Goal: Find specific page/section: Find specific page/section

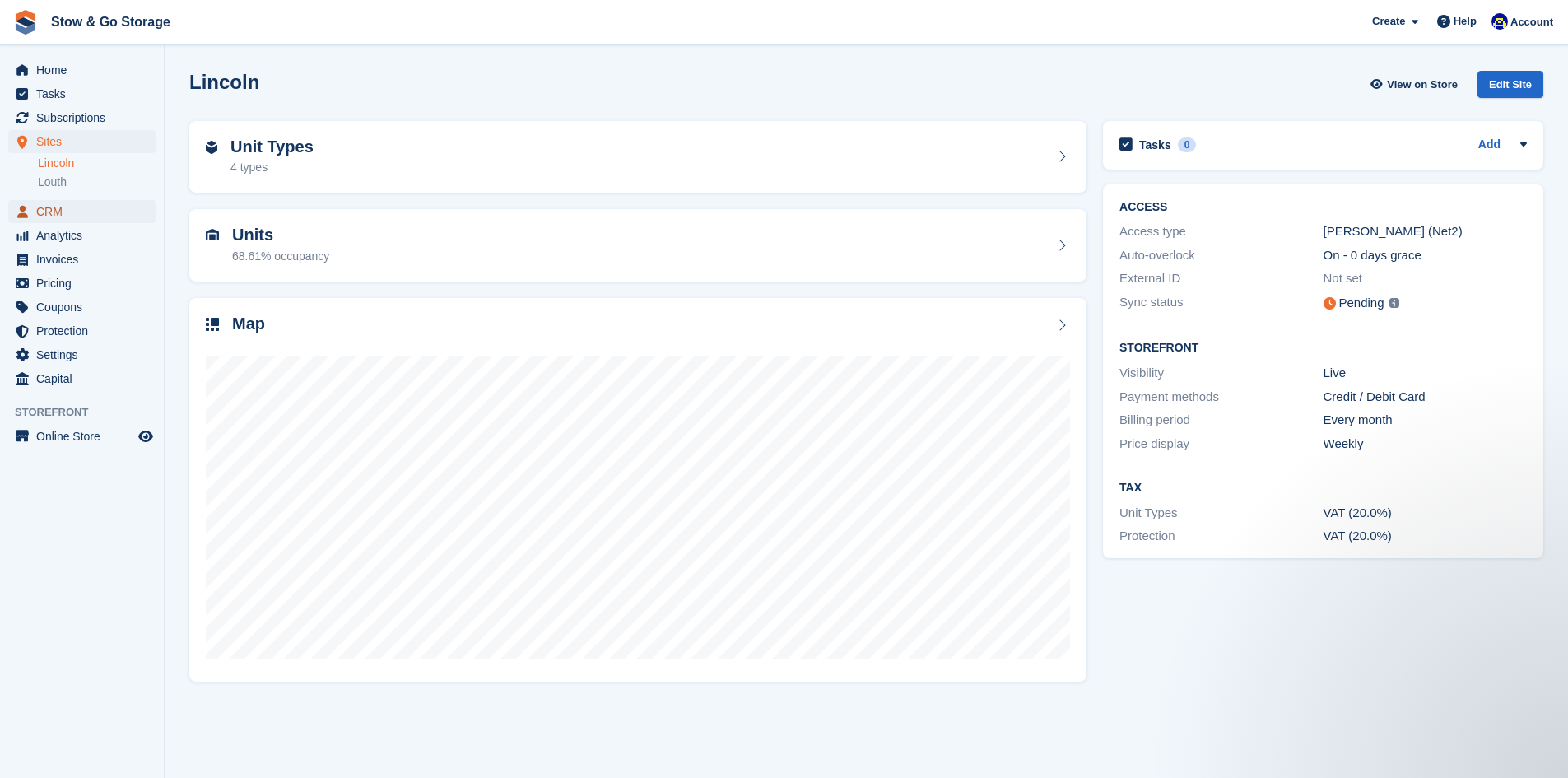
click at [86, 217] on span "CRM" at bounding box center [85, 211] width 99 height 23
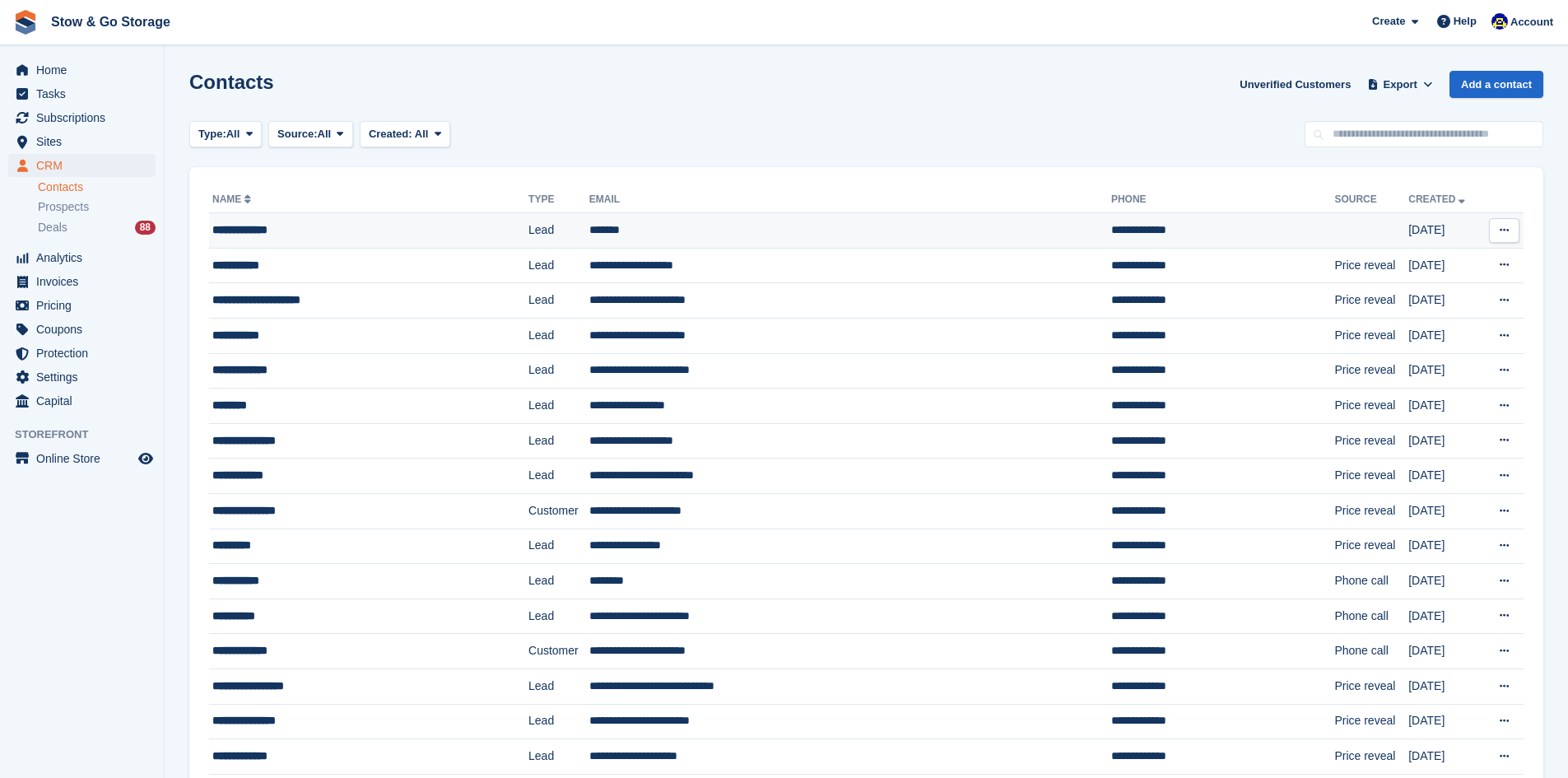
click at [247, 224] on div "**********" at bounding box center [342, 230] width 259 height 17
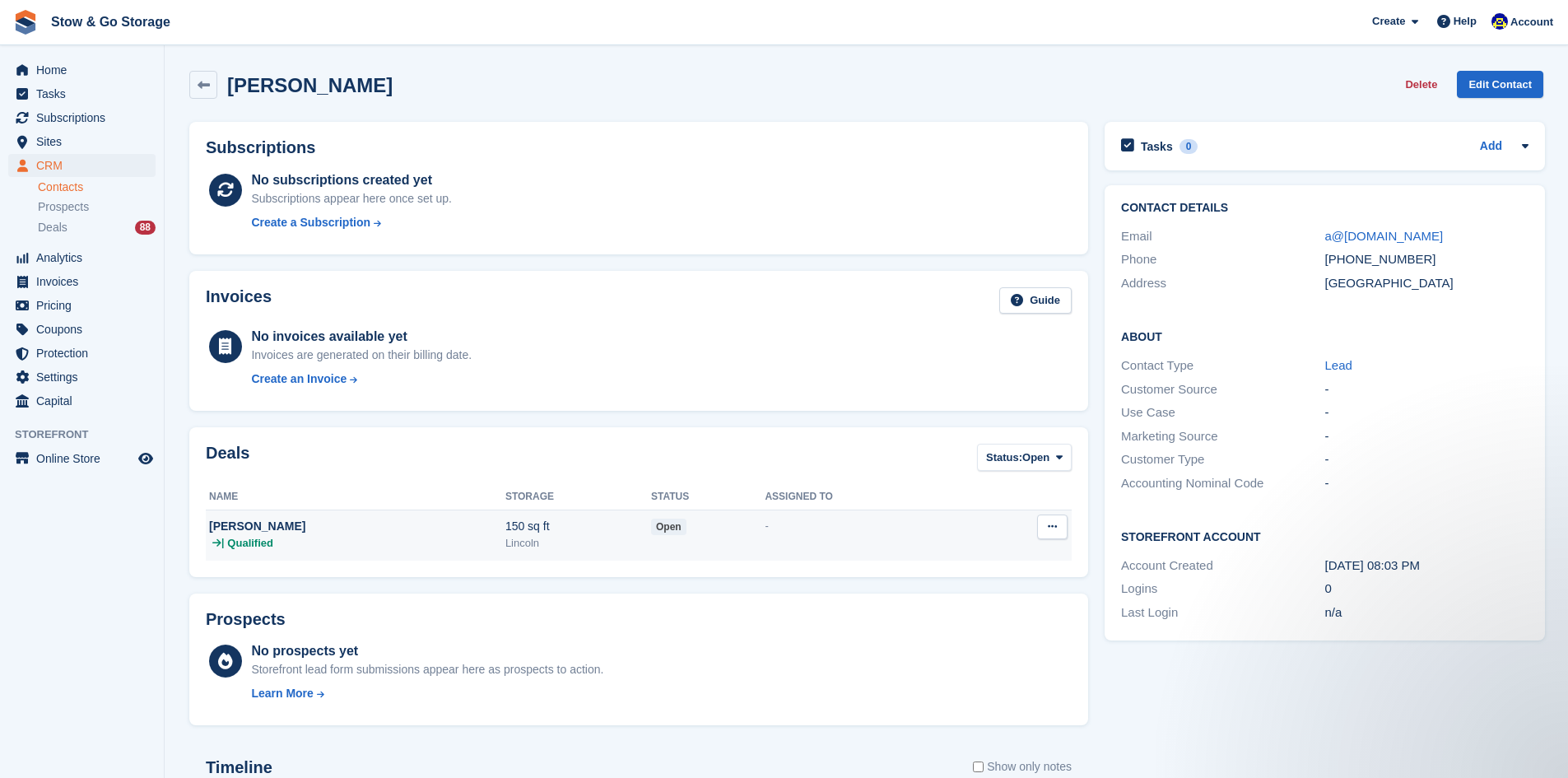
scroll to position [269, 0]
